Goal: Information Seeking & Learning: Check status

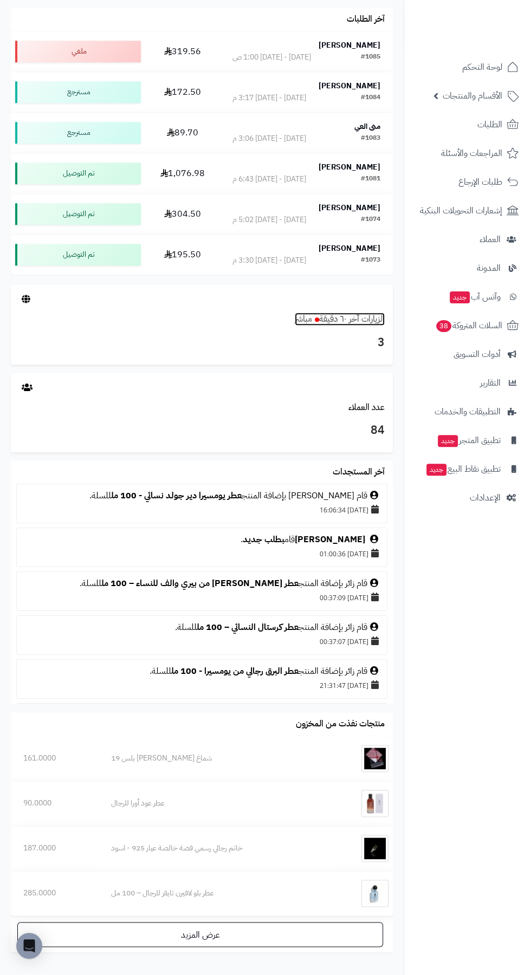
click at [315, 319] on span at bounding box center [317, 319] width 4 height 4
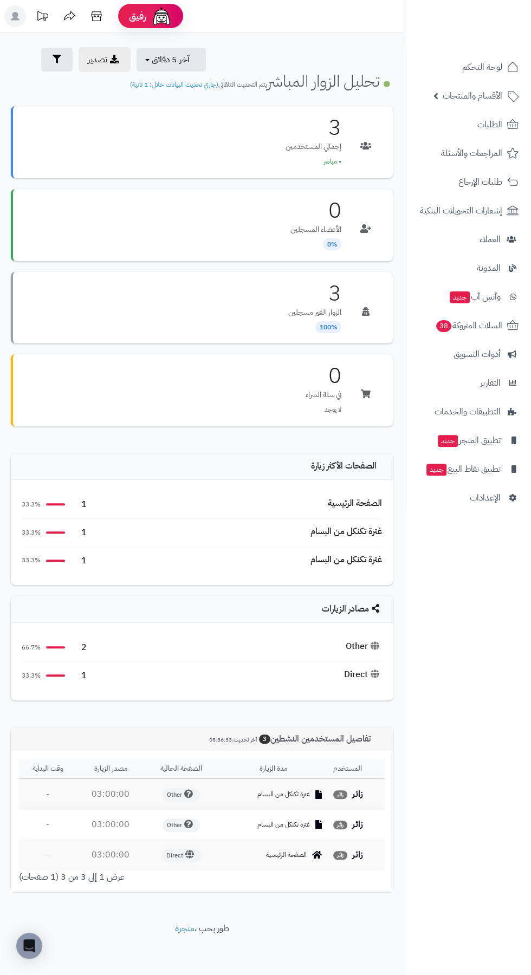
click at [343, 793] on span "زائر" at bounding box center [340, 794] width 14 height 9
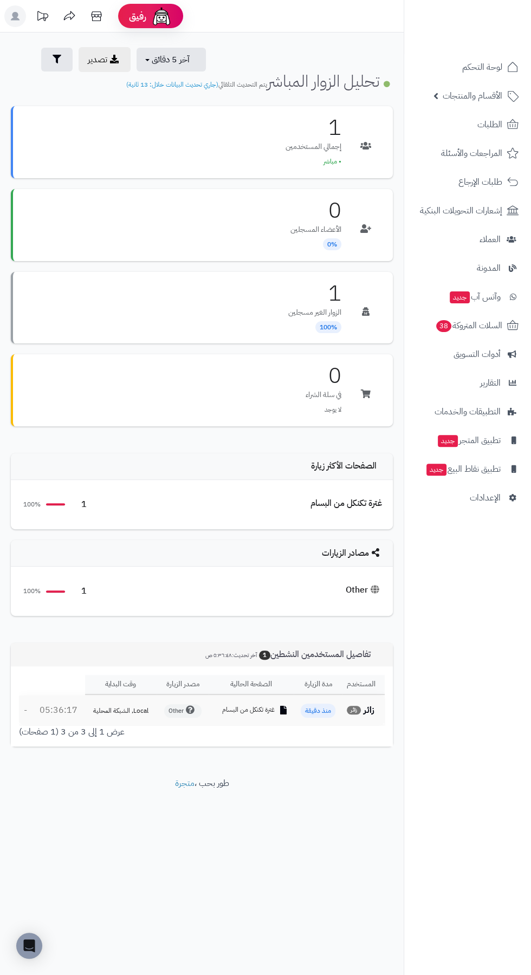
click at [354, 709] on span "زائر" at bounding box center [354, 710] width 14 height 9
click at [278, 843] on div "رفيق ! الطلبات معالجة مكتمل إرجاع المنتجات العملاء المتواجدون الان 84 عملاء منت…" at bounding box center [265, 487] width 531 height 975
click at [308, 90] on h1 "تحليل الزوار المباشر يتم التحديث التلقائي (جاري تحديث البيانات خلال: 14 ثانية)" at bounding box center [259, 81] width 266 height 18
click at [185, 59] on span "آخر 5 دقائق" at bounding box center [171, 59] width 38 height 13
click at [199, 127] on link "آخر 30 دقيقة" at bounding box center [178, 127] width 87 height 21
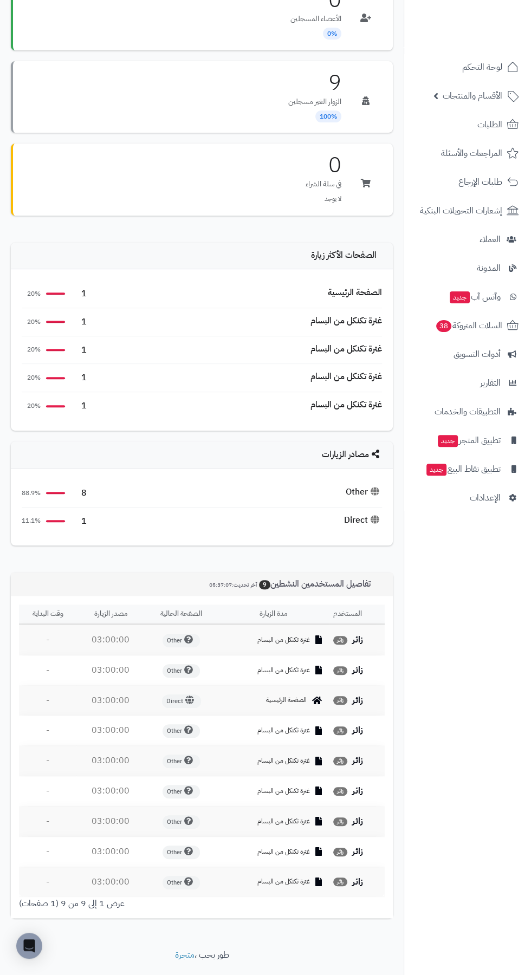
scroll to position [238, 0]
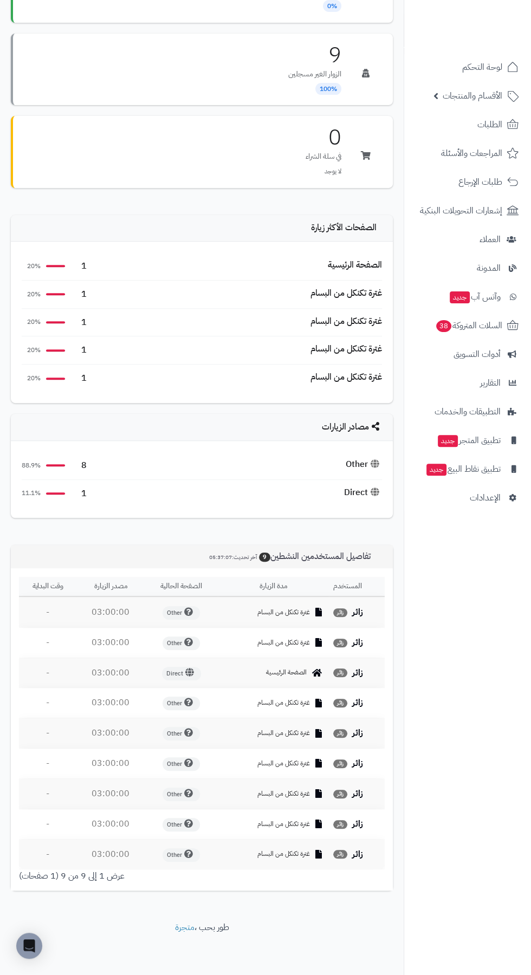
click at [314, 378] on div "غترة تكنكل من البسام" at bounding box center [345, 377] width 71 height 12
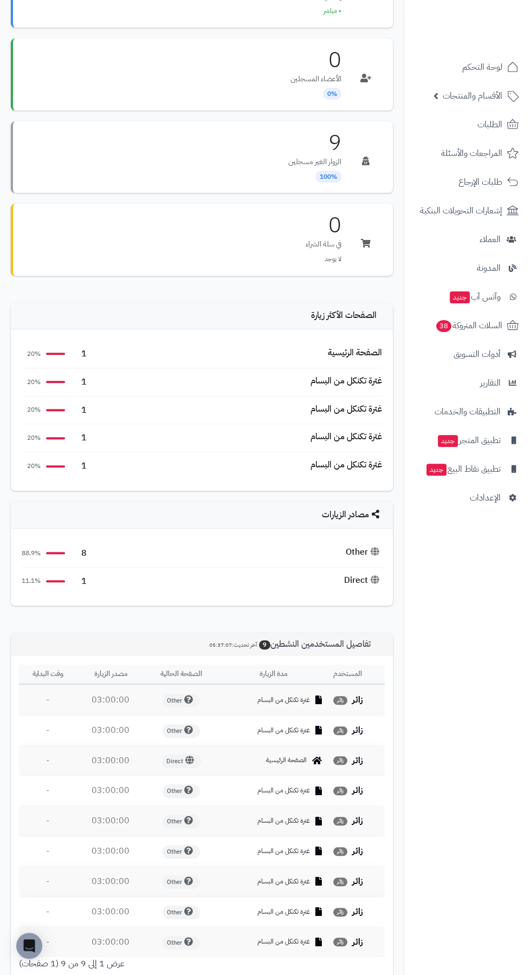
scroll to position [0, 0]
